Goal: Task Accomplishment & Management: Use online tool/utility

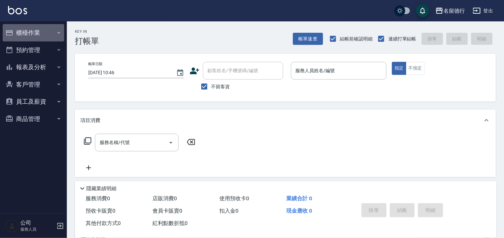
click at [31, 32] on button "櫃檯作業" at bounding box center [34, 32] width 62 height 17
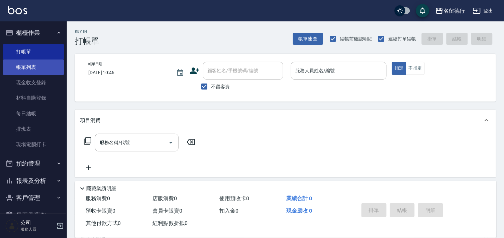
click at [26, 65] on link "帳單列表" at bounding box center [34, 67] width 62 height 15
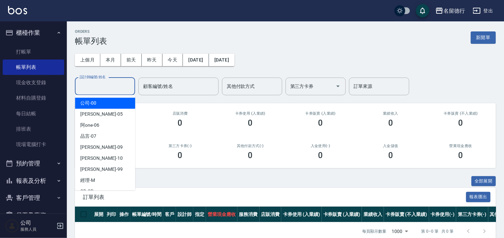
click at [99, 88] on div "設計師編號/姓名 設計師編號/姓名" at bounding box center [105, 87] width 60 height 18
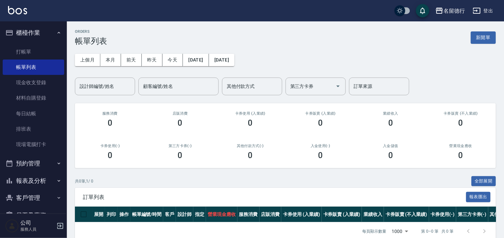
click at [147, 26] on div "ORDERS 帳單列表 新開單 上個月 本月 [DATE] [DATE] [DATE] [DATE] [DATE] 設計師編號/姓名 設計師編號/姓名 顧客編…" at bounding box center [285, 134] width 437 height 227
click at [24, 54] on link "打帳單" at bounding box center [34, 51] width 62 height 15
